Goal: Check status: Check status

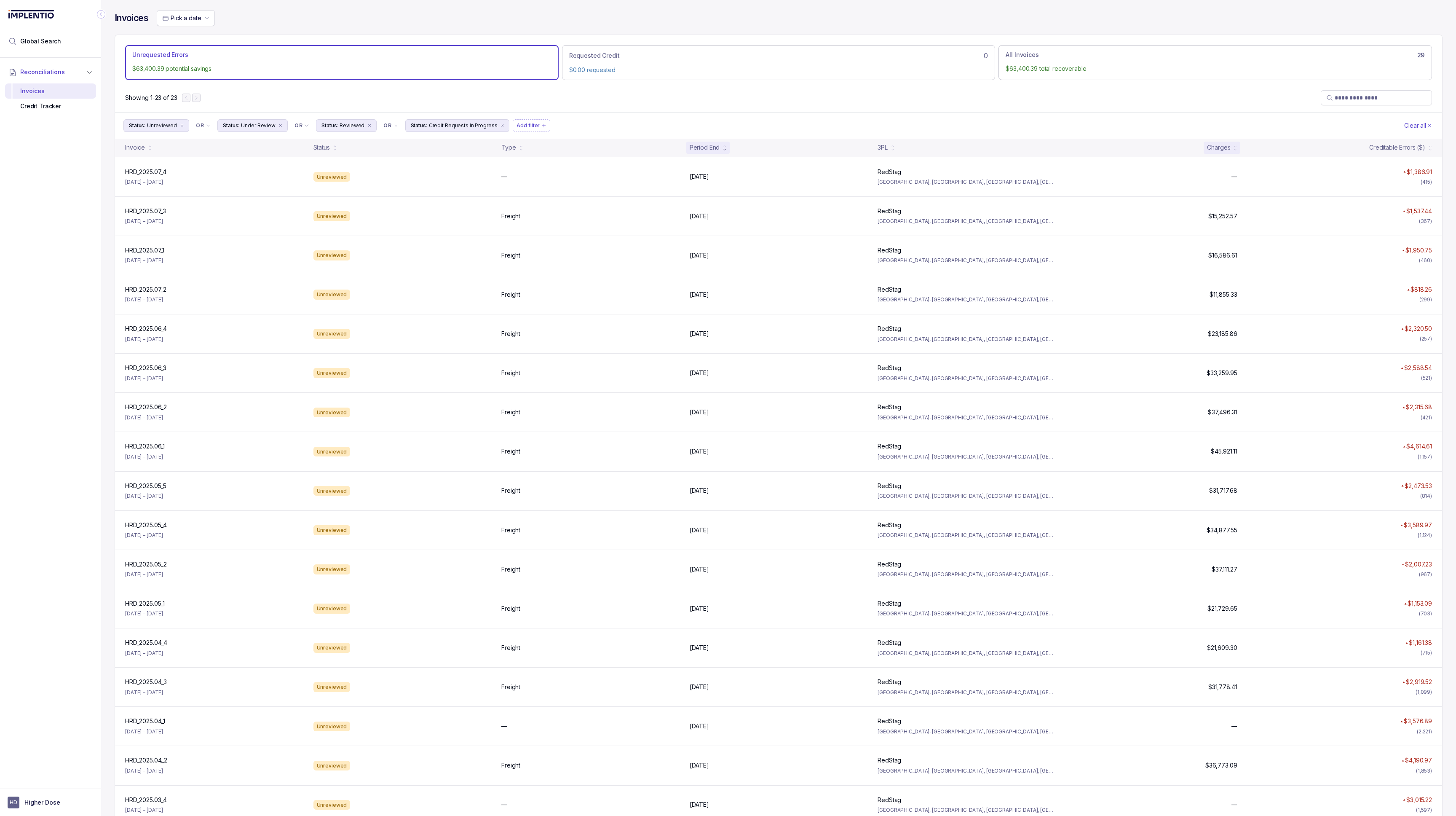
click at [1218, 142] on div "Charges" at bounding box center [1222, 147] width 37 height 12
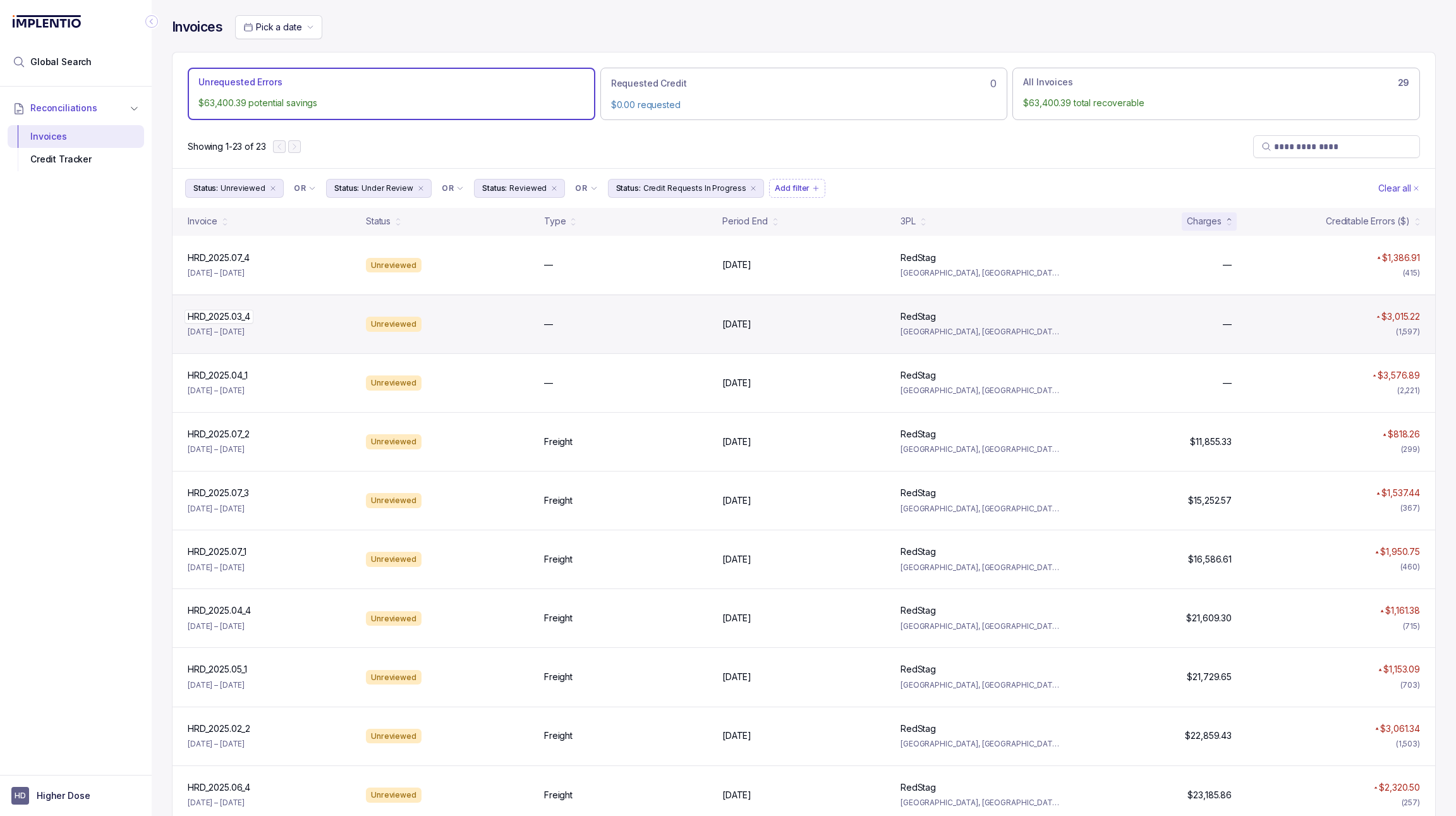
click at [246, 319] on div "HRD_2025.03_4 HRD_2025.03_4" at bounding box center [219, 317] width 63 height 12
click at [224, 313] on p "HRD_2025.03_4" at bounding box center [219, 317] width 69 height 14
copy p "HRD_2025.03_4"
